Goal: Task Accomplishment & Management: Use online tool/utility

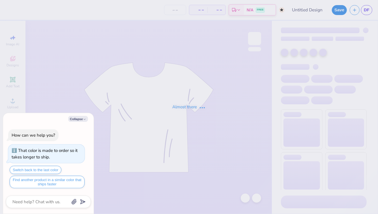
type textarea "x"
type input "Pin Option Three"
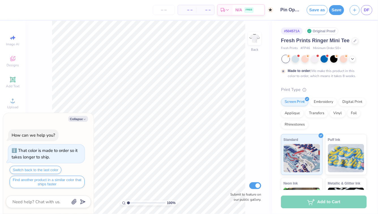
type textarea "x"
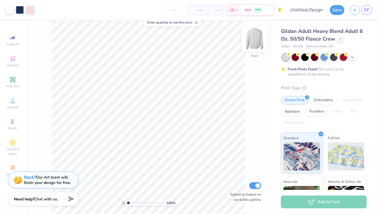
click at [257, 39] on img at bounding box center [255, 38] width 23 height 23
click at [264, 35] on img at bounding box center [255, 38] width 23 height 23
click at [259, 41] on img at bounding box center [255, 38] width 23 height 23
click at [255, 41] on img at bounding box center [255, 38] width 23 height 23
click at [354, 56] on icon at bounding box center [353, 56] width 5 height 5
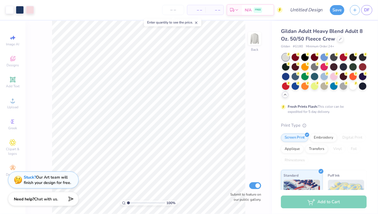
click at [197, 22] on icon at bounding box center [197, 23] width 4 height 4
click at [12, 60] on icon at bounding box center [12, 59] width 5 height 4
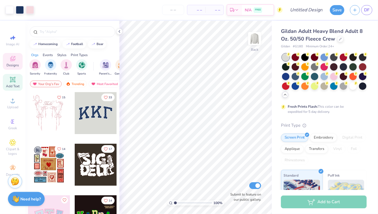
click at [14, 79] on icon at bounding box center [12, 79] width 4 height 4
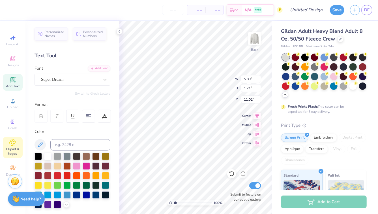
click at [14, 146] on icon at bounding box center [12, 142] width 7 height 7
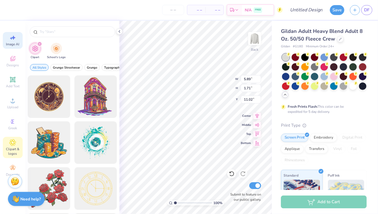
click at [12, 42] on span "Image AI" at bounding box center [12, 44] width 13 height 5
select select "4"
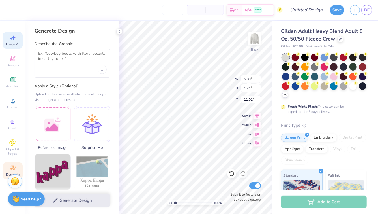
click at [15, 165] on icon at bounding box center [12, 168] width 7 height 7
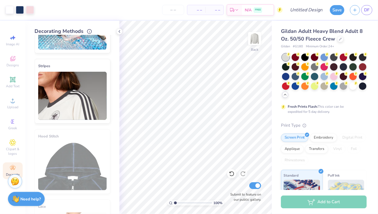
scroll to position [82, 0]
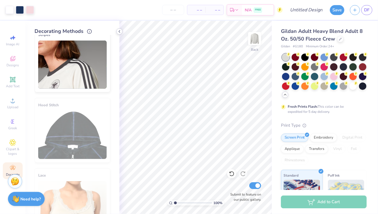
click at [120, 29] on div at bounding box center [119, 31] width 6 height 6
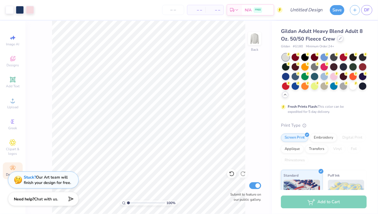
click at [343, 39] on div at bounding box center [341, 38] width 6 height 6
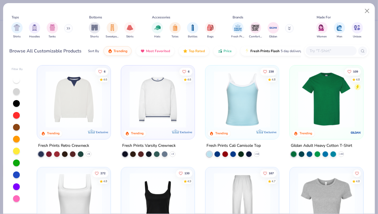
scroll to position [102, 0]
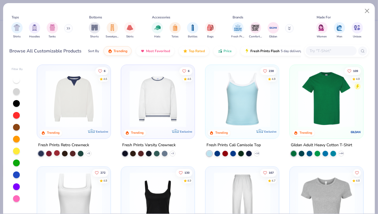
click at [56, 151] on div at bounding box center [57, 153] width 6 height 6
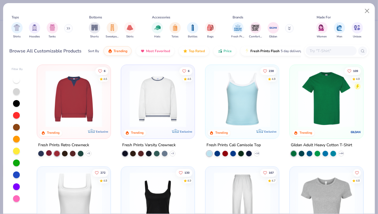
click at [48, 153] on div at bounding box center [49, 153] width 6 height 6
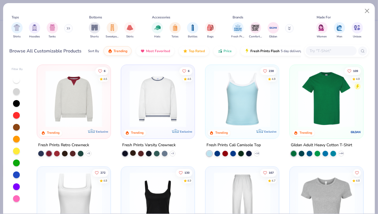
click at [133, 152] on div at bounding box center [133, 153] width 6 height 6
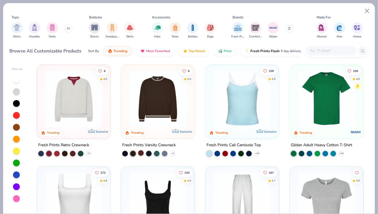
click at [141, 152] on div at bounding box center [141, 153] width 6 height 6
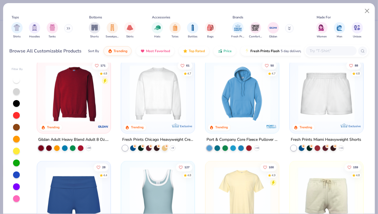
scroll to position [311, 0]
click at [133, 147] on div at bounding box center [133, 147] width 6 height 6
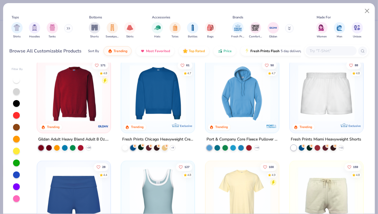
click at [142, 146] on circle at bounding box center [143, 145] width 4 height 4
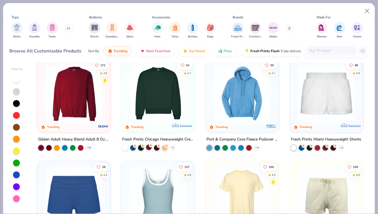
click at [149, 146] on icon at bounding box center [151, 145] width 4 height 4
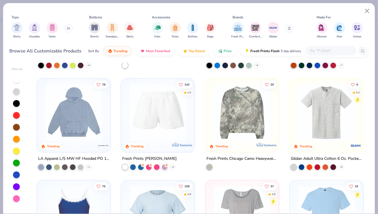
scroll to position [1221, 0]
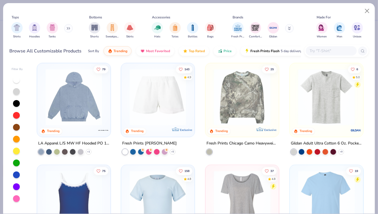
click at [326, 51] on input "text" at bounding box center [331, 51] width 44 height 7
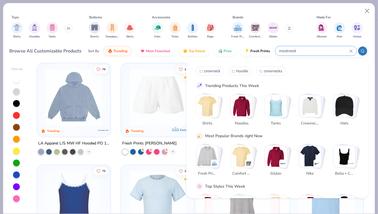
type input "mockneck"
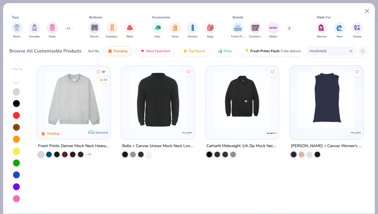
click at [78, 113] on img at bounding box center [74, 99] width 62 height 57
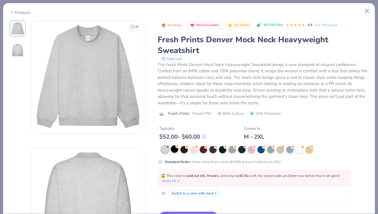
click at [174, 151] on div at bounding box center [174, 148] width 7 height 7
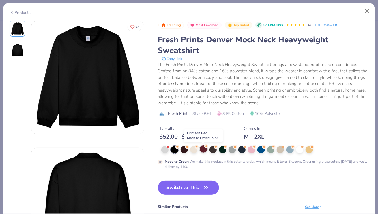
click at [201, 148] on div at bounding box center [203, 148] width 7 height 7
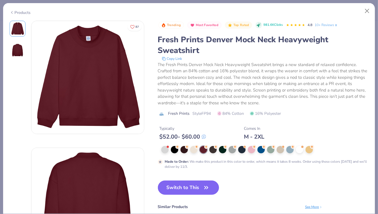
click at [204, 190] on icon "button" at bounding box center [206, 187] width 8 height 8
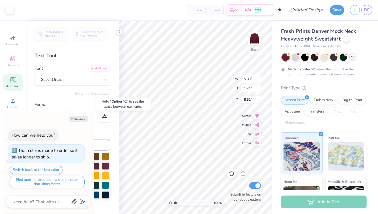
type textarea "x"
type input "8.29"
type textarea "x"
type input "3.52"
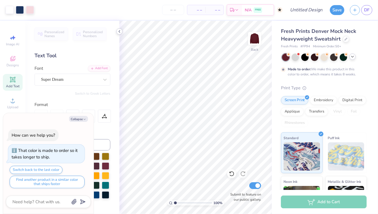
click at [120, 33] on icon at bounding box center [119, 31] width 5 height 5
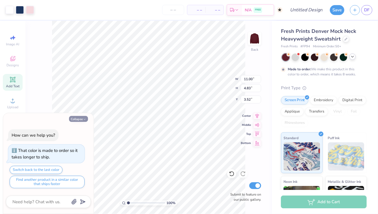
click at [85, 118] on icon "button" at bounding box center [84, 119] width 3 height 3
type textarea "x"
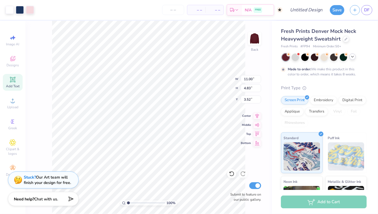
click at [257, 61] on div "100 % Back W 11.00 11.00 " H 4.83 4.83 " Y 3.52 3.52 " Center Middle Top Bottom…" at bounding box center [148, 117] width 247 height 193
click at [12, 59] on icon at bounding box center [12, 58] width 7 height 7
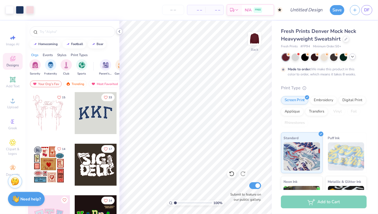
click at [119, 32] on icon at bounding box center [119, 31] width 5 height 5
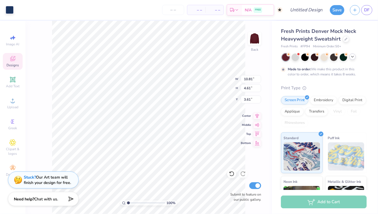
type input "3.64"
type input "11.00"
type input "4.83"
type input "3.52"
click at [10, 70] on div "Image AI Designs Add Text Upload Greek Clipart & logos Decorate" at bounding box center [13, 105] width 20 height 147
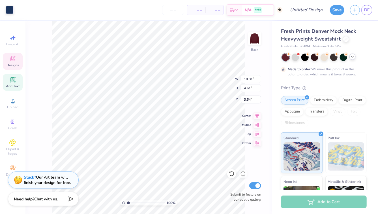
click at [19, 89] on div "Add Text" at bounding box center [13, 82] width 20 height 17
type input "5.84"
type input "1.69"
type input "9.15"
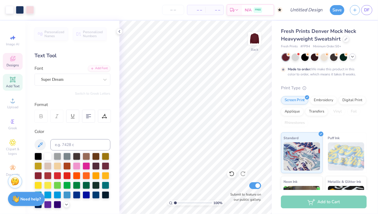
click at [15, 59] on icon at bounding box center [12, 58] width 5 height 5
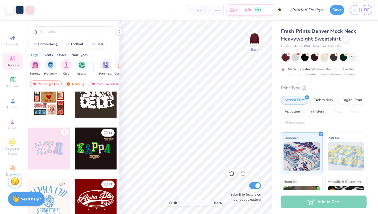
scroll to position [37, 0]
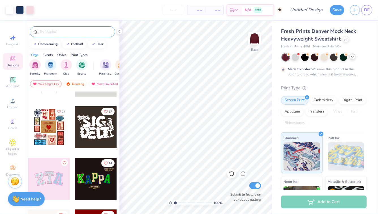
click at [81, 33] on input "text" at bounding box center [75, 32] width 72 height 6
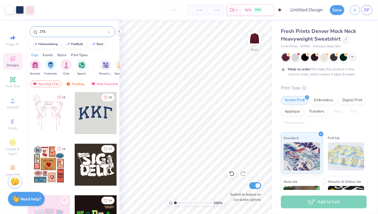
type input "ZTA"
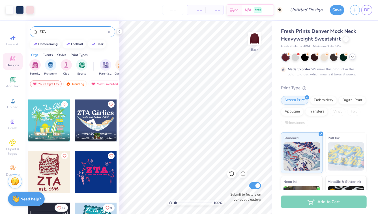
scroll to position [0, 0]
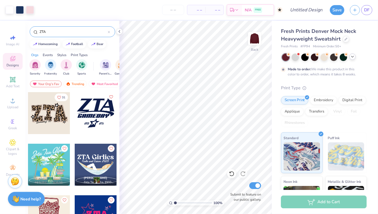
click at [44, 116] on div at bounding box center [49, 113] width 42 height 42
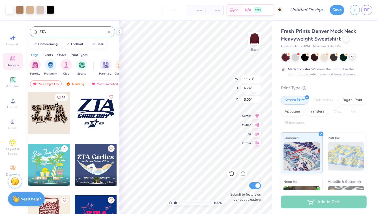
type input "10.48"
type input "2.76"
click at [317, 55] on circle at bounding box center [318, 54] width 4 height 4
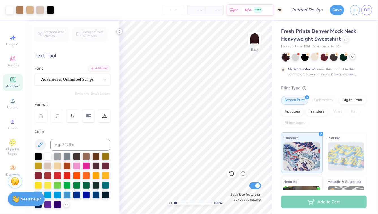
click at [118, 30] on icon at bounding box center [119, 31] width 5 height 5
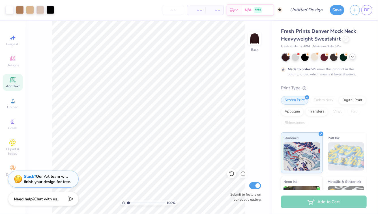
click at [47, 182] on div "Stuck? Our Art team will finish your design for free." at bounding box center [47, 179] width 47 height 11
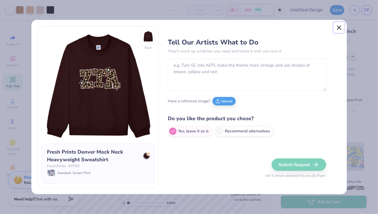
click at [337, 28] on button "Close" at bounding box center [339, 27] width 11 height 11
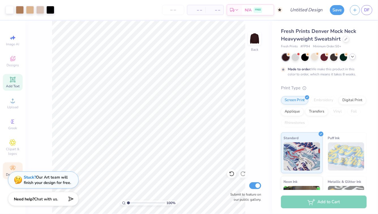
click at [14, 165] on icon at bounding box center [12, 168] width 7 height 7
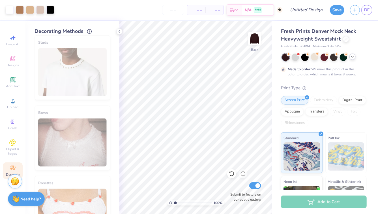
scroll to position [317, 0]
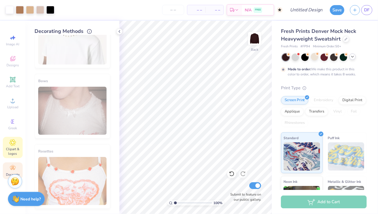
click at [13, 146] on icon at bounding box center [12, 142] width 7 height 7
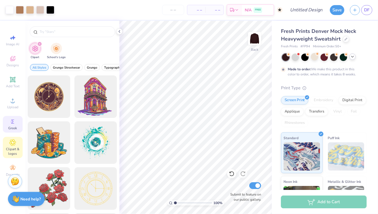
click at [10, 126] on span "Greek" at bounding box center [12, 128] width 9 height 5
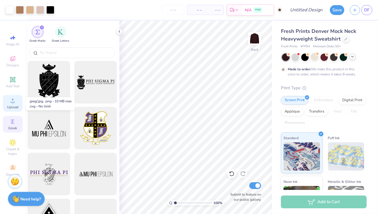
click at [7, 106] on div "Upload" at bounding box center [13, 103] width 20 height 17
click at [119, 30] on icon at bounding box center [119, 31] width 5 height 5
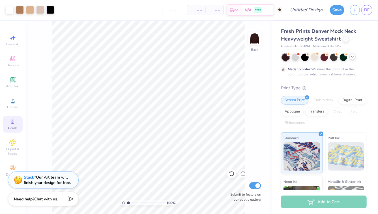
type input "1"
type textarea "x"
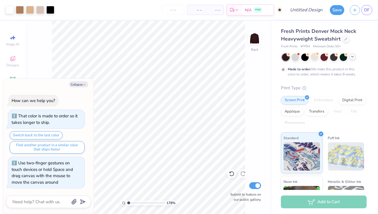
type input "1"
drag, startPoint x: 129, startPoint y: 203, endPoint x: 107, endPoint y: 202, distance: 21.5
click at [127, 202] on input "range" at bounding box center [146, 202] width 38 height 5
click at [83, 86] on icon "button" at bounding box center [84, 84] width 3 height 3
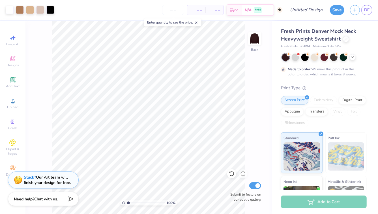
click at [197, 22] on icon at bounding box center [197, 23] width 4 height 4
click at [9, 166] on icon at bounding box center [12, 168] width 7 height 7
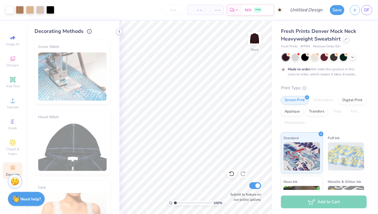
click at [120, 32] on icon at bounding box center [119, 31] width 5 height 5
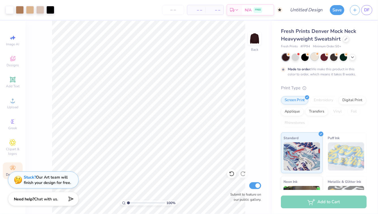
click at [315, 57] on div at bounding box center [314, 56] width 7 height 7
click at [353, 58] on icon at bounding box center [353, 56] width 5 height 5
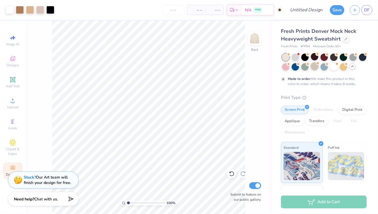
click at [315, 67] on div at bounding box center [314, 66] width 7 height 7
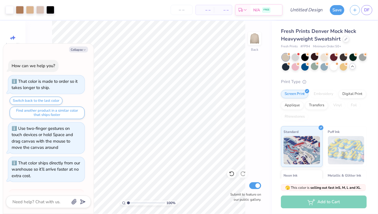
scroll to position [140, 0]
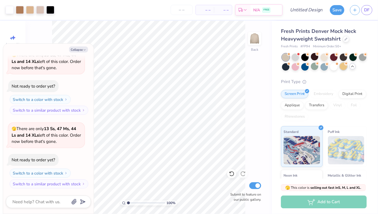
click at [345, 66] on div at bounding box center [343, 66] width 7 height 7
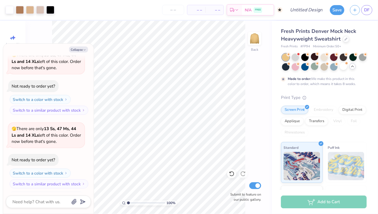
scroll to position [187, 0]
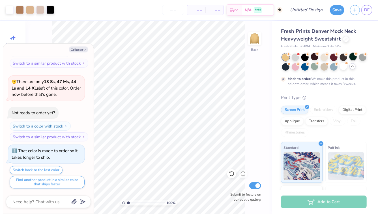
click at [353, 59] on div at bounding box center [353, 56] width 7 height 7
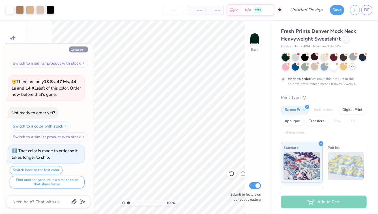
click at [79, 51] on button "Collapse" at bounding box center [78, 49] width 19 height 6
type textarea "x"
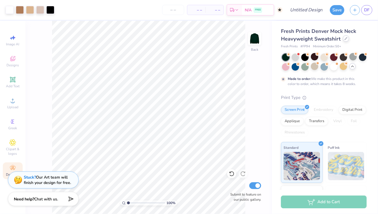
click at [345, 40] on div at bounding box center [346, 38] width 6 height 6
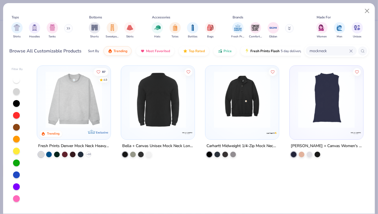
click at [66, 28] on button at bounding box center [68, 28] width 8 height 8
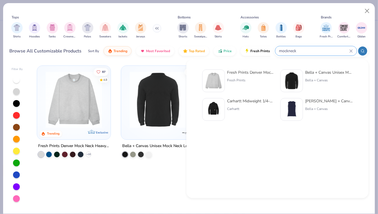
click at [345, 50] on input "mockneck" at bounding box center [314, 51] width 71 height 7
click at [351, 50] on icon at bounding box center [351, 50] width 3 height 3
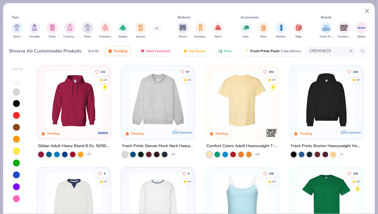
type input "CREWNECK"
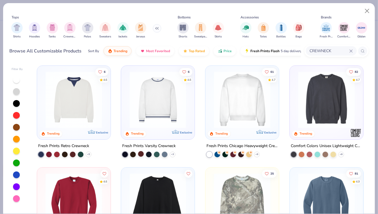
click at [140, 154] on div at bounding box center [141, 154] width 6 height 6
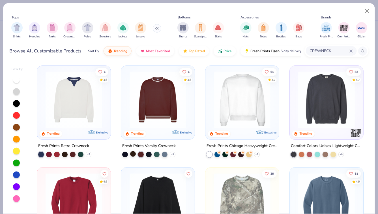
click at [135, 153] on div at bounding box center [133, 154] width 6 height 6
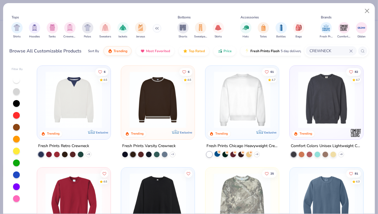
click at [218, 153] on div at bounding box center [218, 154] width 6 height 6
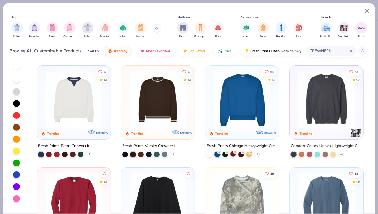
click at [232, 153] on div at bounding box center [233, 154] width 6 height 6
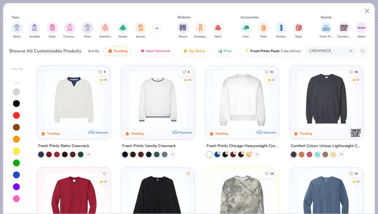
click at [263, 101] on img at bounding box center [242, 99] width 62 height 57
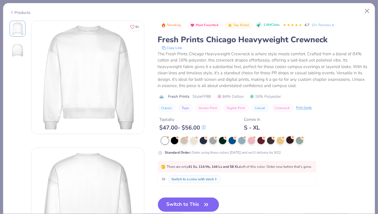
click at [289, 142] on div at bounding box center [290, 139] width 7 height 7
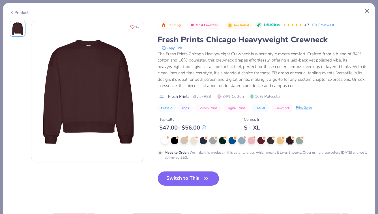
click at [204, 179] on icon "button" at bounding box center [206, 178] width 8 height 8
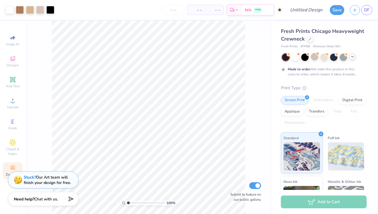
click at [12, 167] on circle at bounding box center [12, 166] width 3 height 3
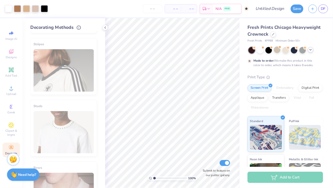
scroll to position [317, 0]
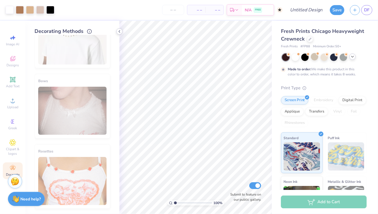
click at [120, 31] on icon at bounding box center [119, 31] width 5 height 5
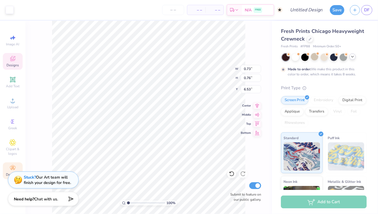
type input "4.97"
type input "4.63"
type input "15.79"
click at [260, 91] on input "15.78" at bounding box center [251, 89] width 20 height 8
type input "15.77"
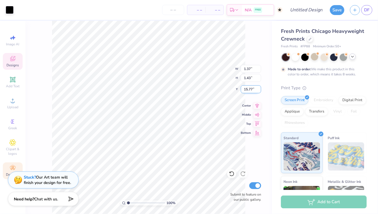
click at [259, 91] on input "15.77" at bounding box center [251, 89] width 20 height 8
click at [252, 79] on input "1.43" at bounding box center [251, 78] width 20 height 8
drag, startPoint x: 254, startPoint y: 89, endPoint x: 241, endPoint y: 87, distance: 13.5
click at [241, 87] on input "15.77" at bounding box center [251, 89] width 20 height 8
type input "0.50"
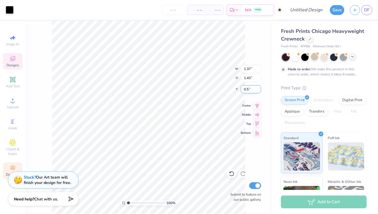
type input "0"
type input "12.60"
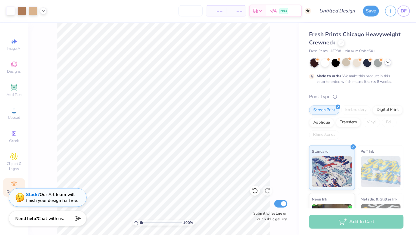
scroll to position [317, 0]
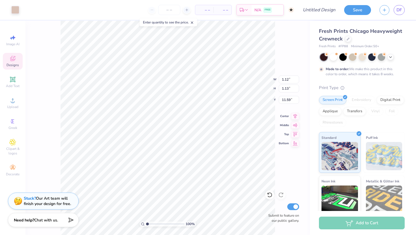
type input "6.06"
type input "1.78"
type input "1.80"
type input "5.39"
type input "4.63"
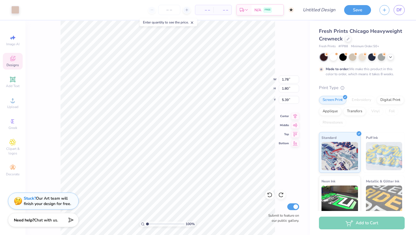
type input "5.35"
type input "6.92"
type input "15.12"
type input "0.51"
type input "0.53"
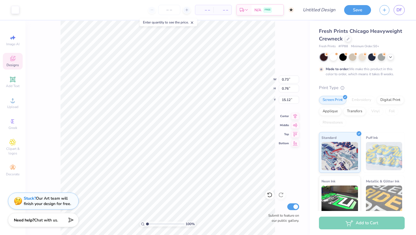
type input "15.35"
type input "2.74"
type input "1.17"
type input "1.23"
type input "15.06"
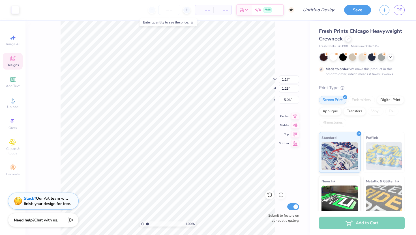
type input "0.73"
type input "0.76"
type input "4.97"
type input "1.28"
type input "1.34"
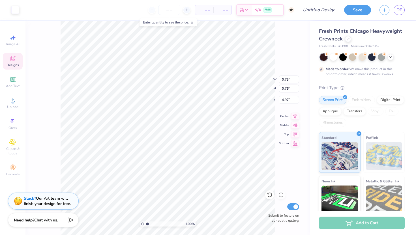
type input "4.39"
type input "14.71"
type input "14.41"
type input "15.02"
type input "1.17"
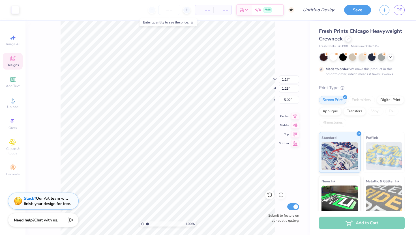
type input "1.23"
type input "14.71"
type input "1.21"
type input "1.27"
type input "1.74"
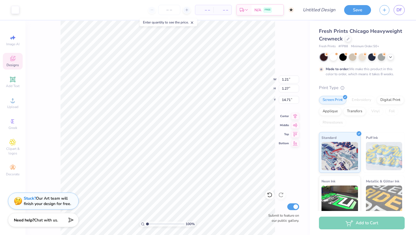
type input "1.82"
type input "14.43"
type input "14.63"
type input "3.00"
type input "14.63"
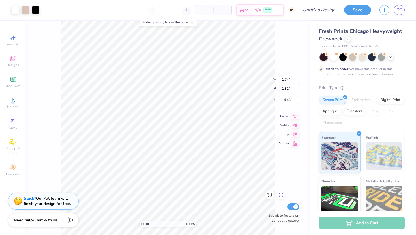
click at [279, 194] on icon at bounding box center [281, 195] width 5 height 5
click at [281, 195] on div "100 % W 1.74 1.74 " H 1.82 1.82 " Y 14.43 14.43 " Center Middle Top Bottom Subm…" at bounding box center [167, 128] width 285 height 215
click at [295, 117] on icon at bounding box center [296, 115] width 4 height 5
click at [296, 132] on icon at bounding box center [295, 133] width 8 height 7
click at [296, 144] on icon at bounding box center [295, 142] width 8 height 7
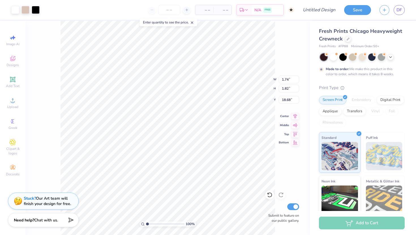
type input "15.64"
click at [296, 87] on input "1.83" at bounding box center [289, 89] width 20 height 8
click at [296, 87] on input "1.84" at bounding box center [289, 89] width 20 height 8
click at [296, 87] on input "1.85" at bounding box center [289, 89] width 20 height 8
click at [296, 87] on input "1.86" at bounding box center [289, 89] width 20 height 8
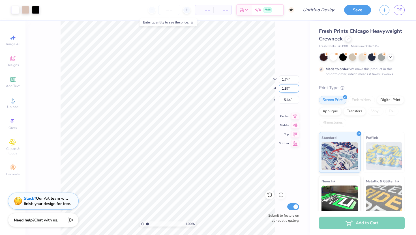
click at [296, 87] on input "1.87" at bounding box center [289, 89] width 20 height 8
click at [296, 87] on input "1.88" at bounding box center [289, 89] width 20 height 8
click at [296, 89] on input "1.87" at bounding box center [289, 89] width 20 height 8
click at [296, 89] on input "1.86" at bounding box center [289, 89] width 20 height 8
click at [296, 89] on input "1.85" at bounding box center [289, 89] width 20 height 8
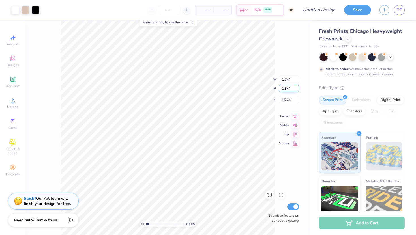
click at [296, 89] on input "1.84" at bounding box center [289, 89] width 20 height 8
click at [296, 89] on input "1.83" at bounding box center [289, 89] width 20 height 8
click at [296, 89] on input "1.82" at bounding box center [289, 89] width 20 height 8
type input "1.81"
click at [296, 89] on input "1.81" at bounding box center [289, 89] width 20 height 8
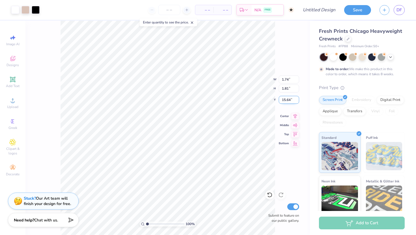
click at [297, 97] on input "15.64" at bounding box center [289, 100] width 20 height 8
type input "1.73"
click at [297, 98] on input "16.12" at bounding box center [289, 100] width 20 height 8
click at [297, 98] on input "16.13" at bounding box center [289, 100] width 20 height 8
click at [297, 98] on input "16.14" at bounding box center [289, 100] width 20 height 8
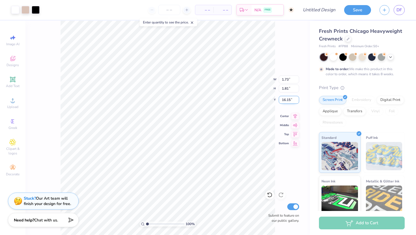
click at [297, 98] on input "16.15" at bounding box center [289, 100] width 20 height 8
click at [297, 98] on input "16.16" at bounding box center [289, 100] width 20 height 8
click at [297, 98] on input "16.17" at bounding box center [289, 100] width 20 height 8
click at [297, 98] on input "16.18" at bounding box center [289, 100] width 20 height 8
click at [297, 98] on input "16.19" at bounding box center [289, 100] width 20 height 8
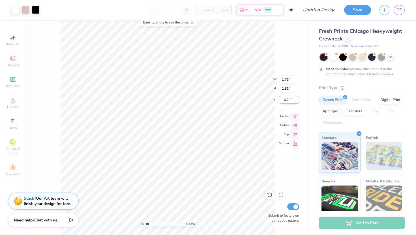
click at [297, 98] on input "16.2" at bounding box center [289, 100] width 20 height 8
type input "16.36"
click at [297, 98] on input "16.36" at bounding box center [289, 100] width 20 height 8
click at [271, 195] on icon at bounding box center [270, 195] width 6 height 6
type input "1.74"
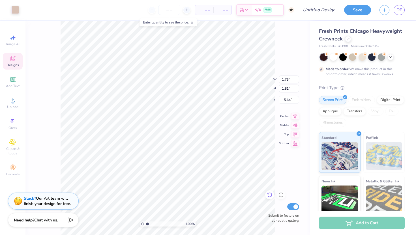
type input "1.82"
type input "1.37"
type input "1.43"
type input "15.83"
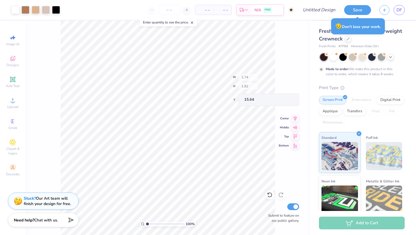
type input "1.21"
type input "1.27"
type input "15.91"
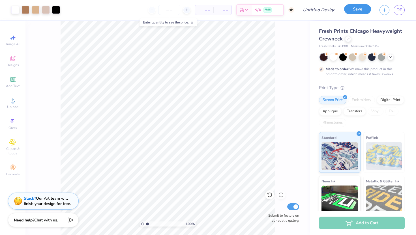
click at [355, 9] on button "Save" at bounding box center [357, 9] width 27 height 10
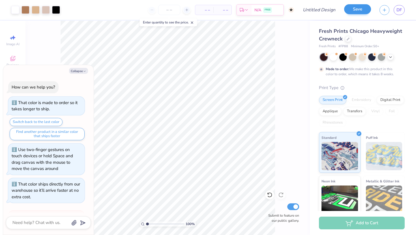
scroll to position [203, 0]
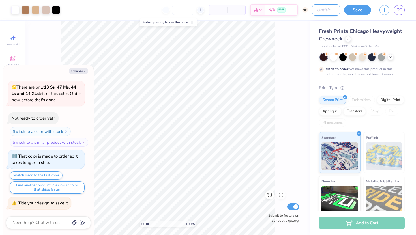
click at [314, 8] on input "Design Title" at bounding box center [326, 9] width 28 height 11
type textarea "x"
type input "C"
type textarea "x"
type input "Ch"
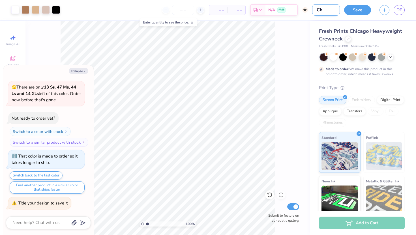
type textarea "x"
type input "Che"
type textarea "x"
type input "Chee"
type textarea "x"
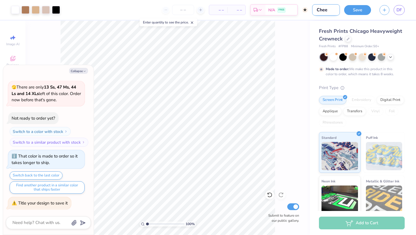
type input "Cheet"
type textarea "x"
type input "Cheeta"
type textarea "x"
type input "Cheetah"
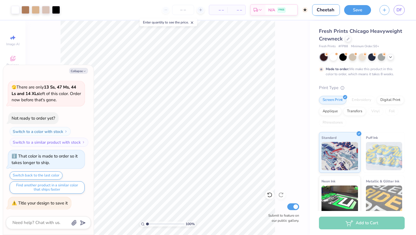
type textarea "x"
type input "Cheetah"
type textarea "x"
type input "Cheetah f"
type textarea "x"
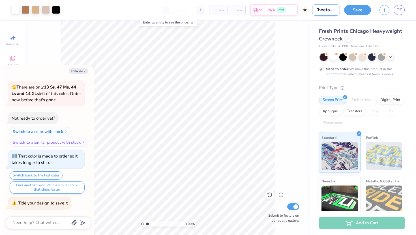
type input "Cheetah fa"
type textarea "x"
type input "Cheetah fal"
type textarea "x"
type input "Cheetah fall"
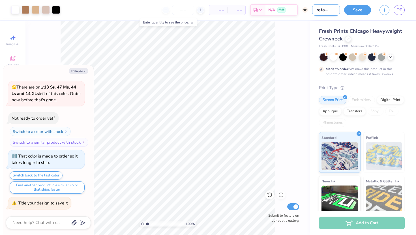
type textarea "x"
type input "Cheetah fall"
click at [360, 6] on button "Save" at bounding box center [357, 10] width 27 height 10
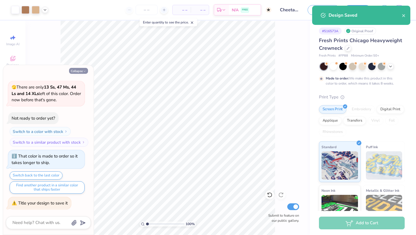
click at [80, 71] on button "Collapse" at bounding box center [78, 71] width 19 height 6
type textarea "x"
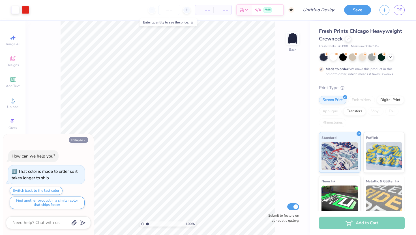
click at [82, 141] on button "Collapse" at bounding box center [78, 140] width 19 height 6
type textarea "x"
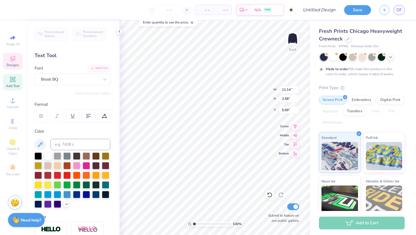
type textarea "p"
type textarea "zeta tau alpha"
click at [391, 58] on icon at bounding box center [390, 56] width 5 height 5
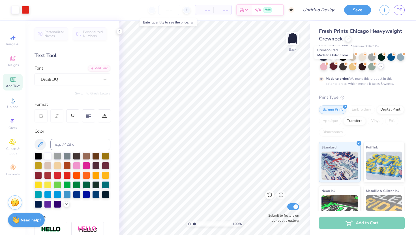
click at [335, 67] on div at bounding box center [333, 66] width 7 height 7
click at [364, 69] on div at bounding box center [362, 66] width 7 height 7
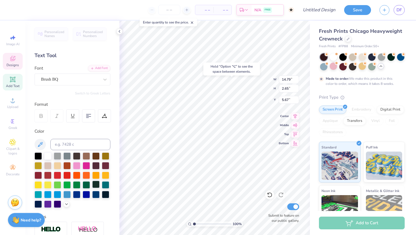
click at [94, 185] on div at bounding box center [95, 184] width 7 height 7
click at [84, 185] on div at bounding box center [86, 184] width 7 height 7
click at [343, 68] on div at bounding box center [342, 66] width 7 height 7
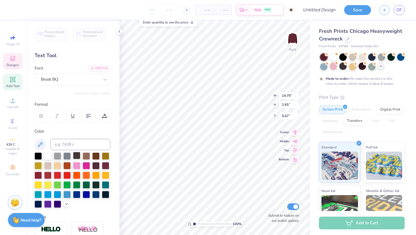
click at [75, 158] on div at bounding box center [76, 155] width 7 height 7
click at [95, 157] on div at bounding box center [95, 155] width 7 height 7
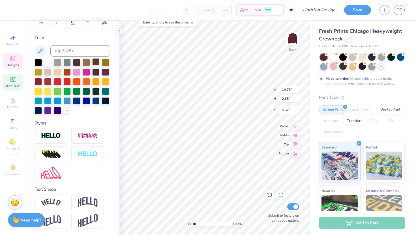
scroll to position [92, 0]
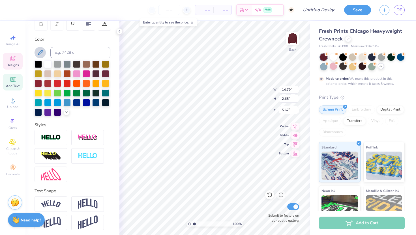
click at [41, 52] on icon at bounding box center [40, 52] width 7 height 7
click at [38, 52] on icon at bounding box center [40, 52] width 7 height 7
click at [67, 112] on polyline at bounding box center [66, 111] width 2 height 1
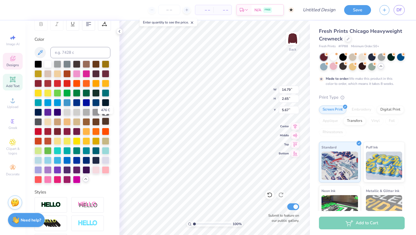
click at [105, 123] on div at bounding box center [105, 121] width 7 height 7
click at [99, 178] on div at bounding box center [73, 122] width 76 height 123
click at [362, 66] on div at bounding box center [362, 66] width 7 height 7
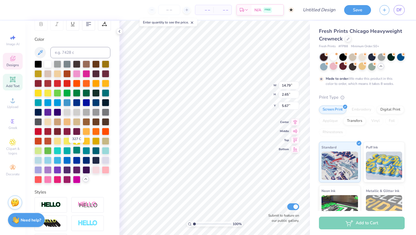
click at [79, 150] on div at bounding box center [76, 150] width 7 height 7
click at [39, 84] on div at bounding box center [38, 82] width 7 height 7
click at [37, 130] on div at bounding box center [38, 130] width 7 height 7
click at [39, 82] on div at bounding box center [38, 82] width 7 height 7
type input "0.90"
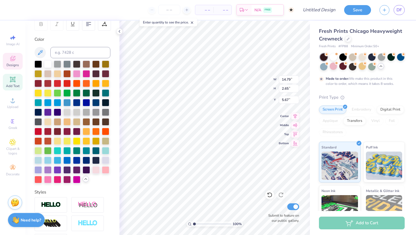
type input "5.64"
type input "11.64"
type textarea "Zeta tau alpha"
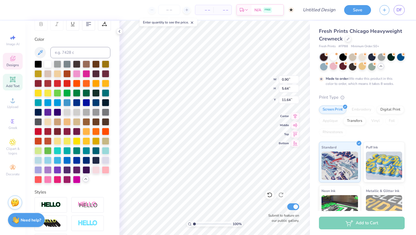
type textarea "P"
type textarea "ZETA TAU ALPHA"
type textarea "p"
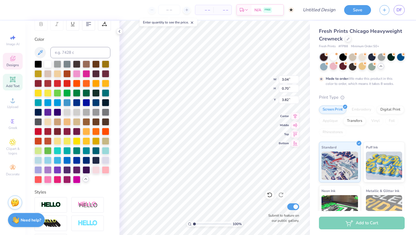
type textarea "Z"
type textarea "zeta tau alpha"
type input "0.90"
type input "8.14"
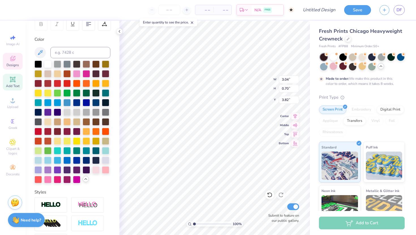
type input "10.39"
type textarea "ZETa TAU ALPHA"
